Goal: Browse casually

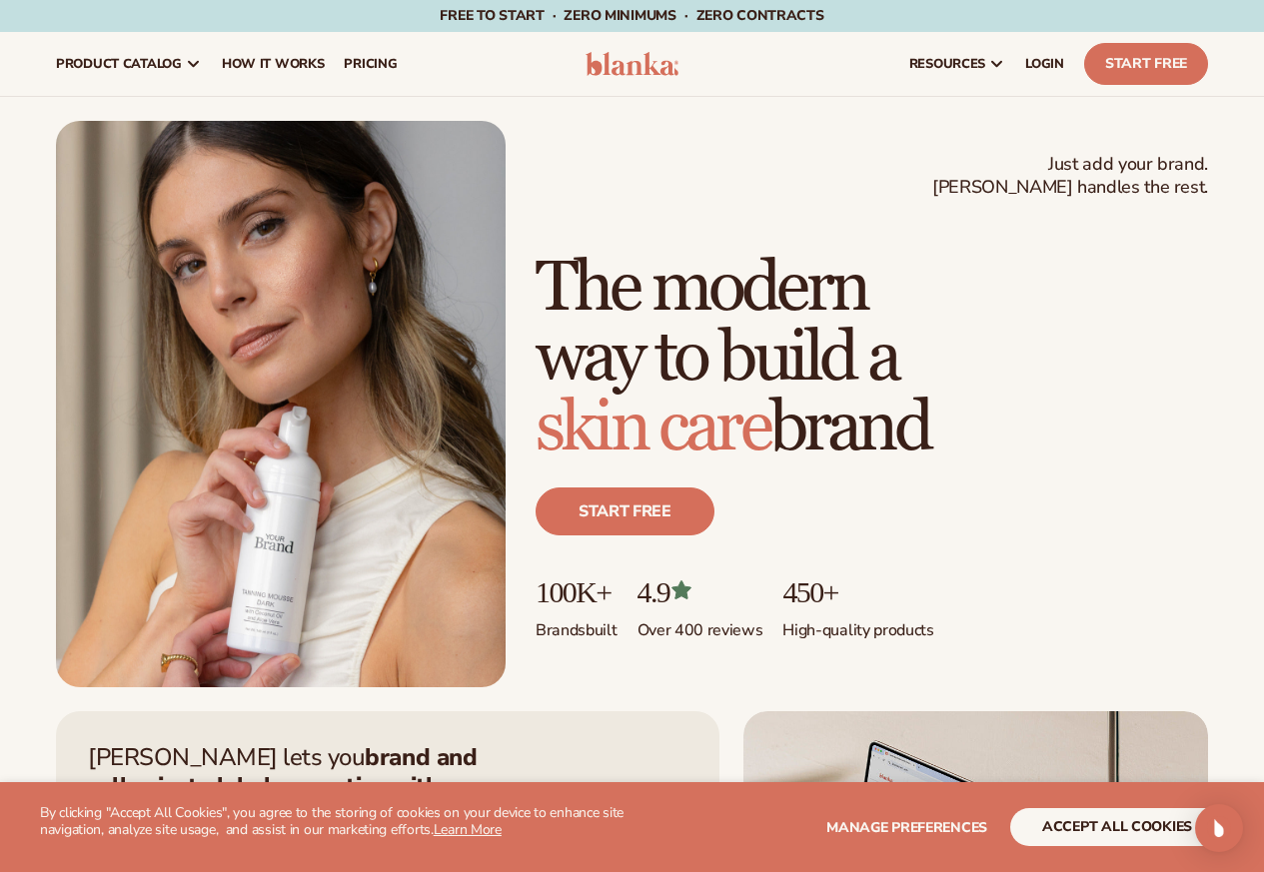
scroll to position [148, 0]
